Goal: Information Seeking & Learning: Find specific fact

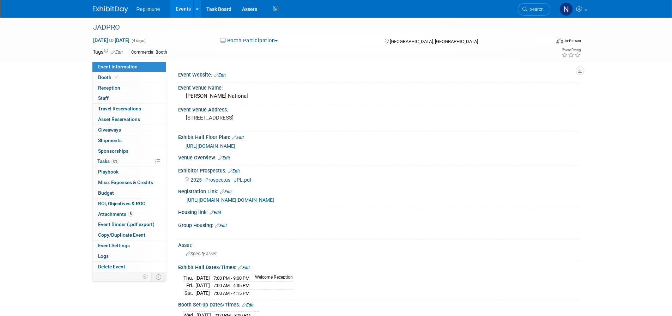
click at [181, 6] on link "Events" at bounding box center [183, 9] width 26 height 18
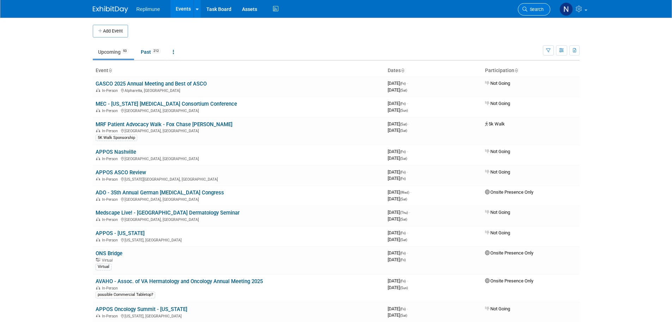
click at [528, 9] on span "Search" at bounding box center [536, 9] width 16 height 5
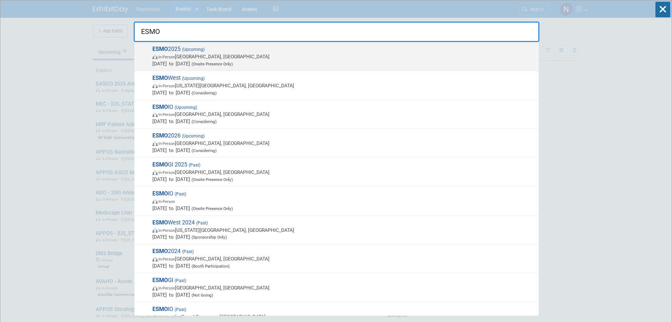
type input "ESMO"
click at [185, 54] on span "In-Person Berlin, Germany" at bounding box center [343, 56] width 383 height 7
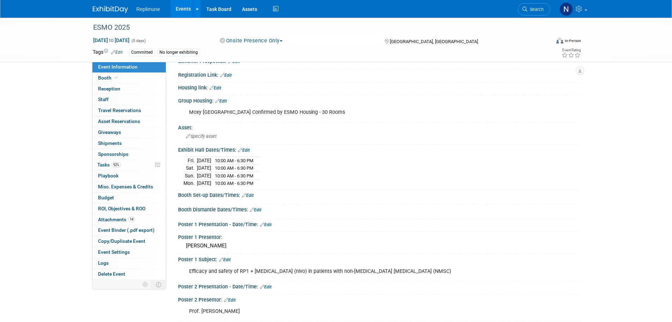
scroll to position [71, 0]
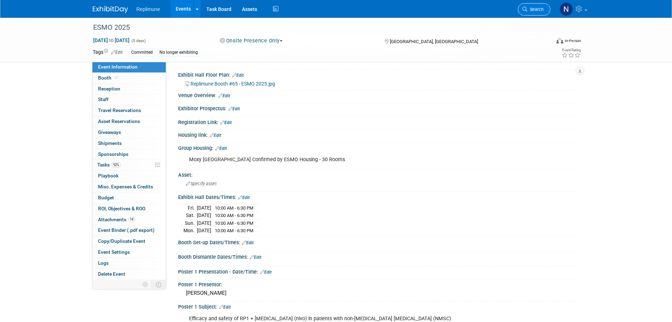
click at [532, 13] on link "Search" at bounding box center [534, 9] width 32 height 12
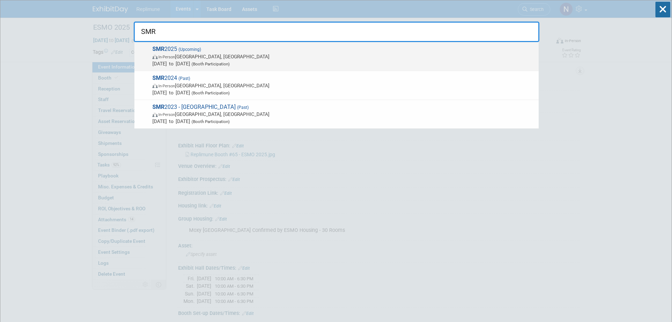
type input "SMR"
click at [206, 54] on span "In-Person [GEOGRAPHIC_DATA], [GEOGRAPHIC_DATA]" at bounding box center [343, 56] width 383 height 7
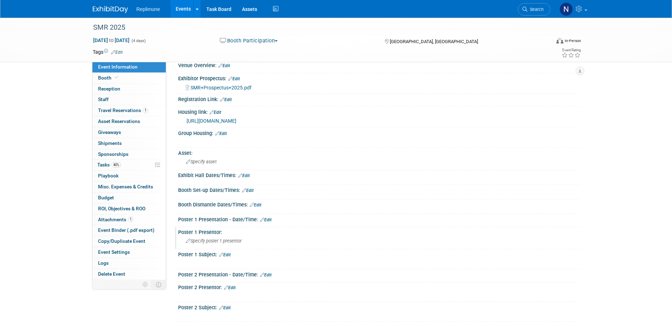
scroll to position [106, 0]
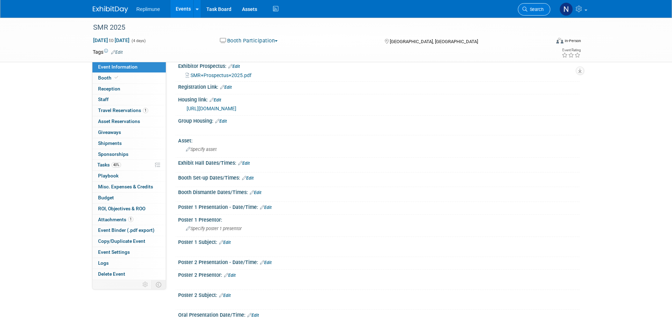
click at [534, 8] on span "Search" at bounding box center [536, 9] width 16 height 5
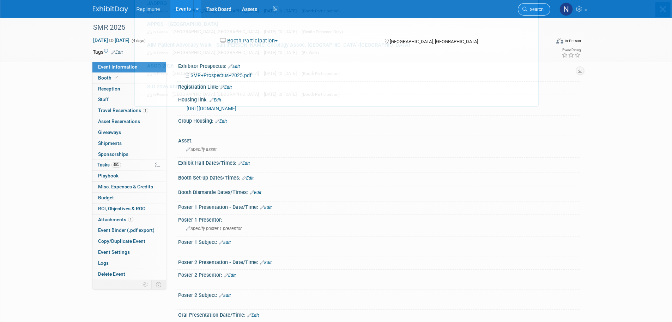
scroll to position [0, 0]
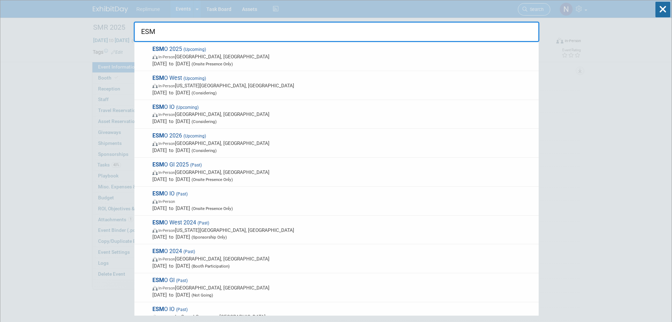
type input "ESMO"
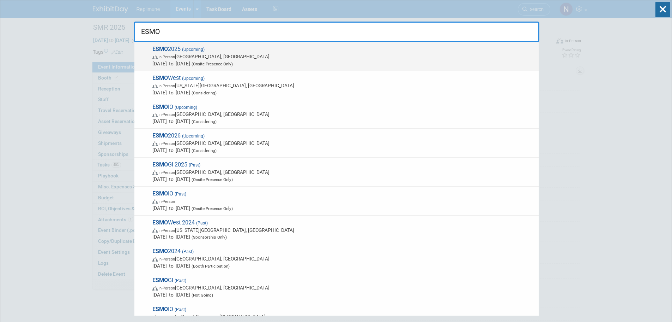
click at [214, 64] on span "Oct 17, 2025 to Oct 21, 2025 (Onsite Presence Only)" at bounding box center [343, 63] width 383 height 7
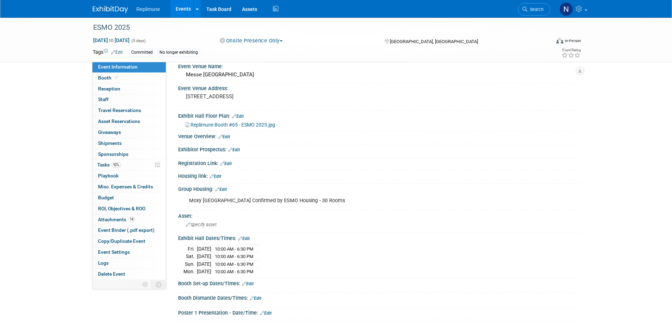
scroll to position [71, 0]
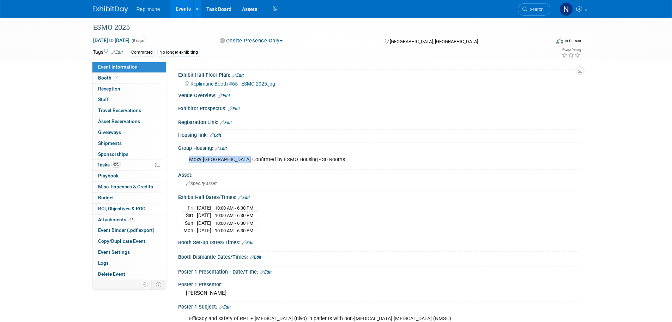
drag, startPoint x: 189, startPoint y: 167, endPoint x: 245, endPoint y: 166, distance: 56.1
click at [245, 166] on div "Moxy [GEOGRAPHIC_DATA] Confirmed by ESMO Housing - 30 Rooms" at bounding box center [343, 159] width 318 height 14
copy div "Moxy Humboldthain Park"
